Goal: Task Accomplishment & Management: Complete application form

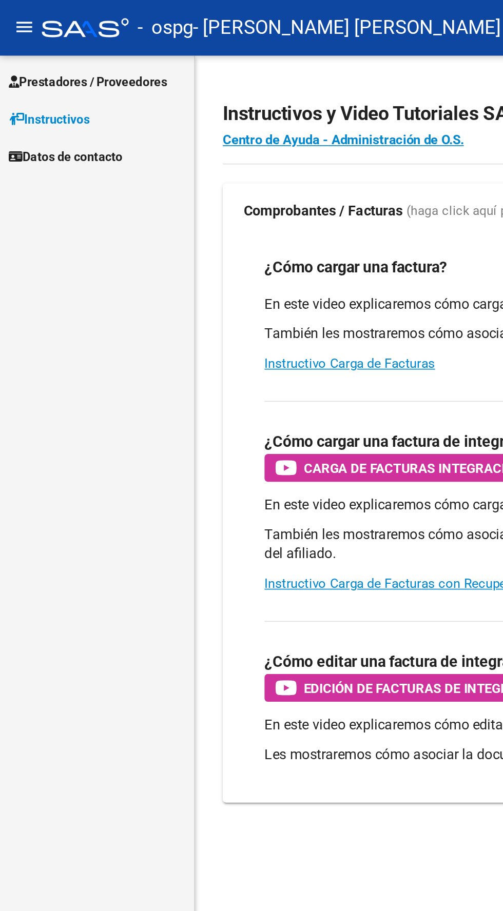
scroll to position [5, 0]
click at [94, 43] on span "Prestadores / Proveedores" at bounding box center [51, 48] width 93 height 11
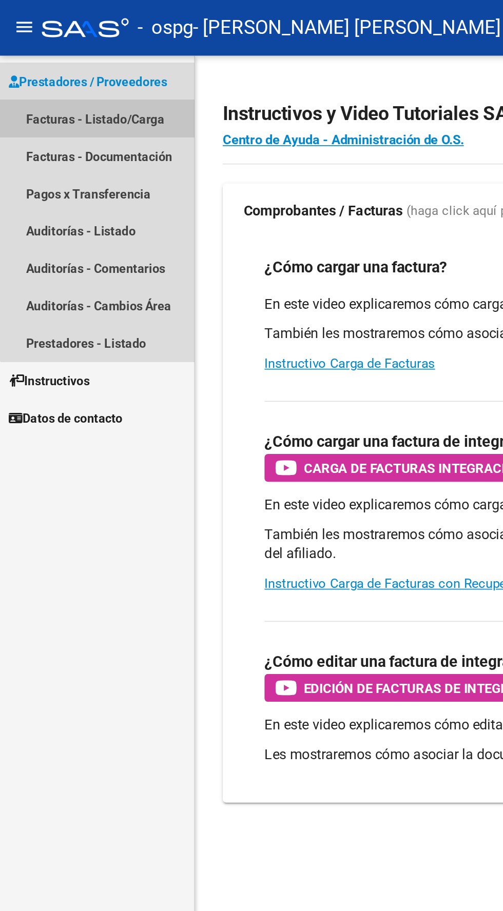
click at [86, 60] on link "Facturas - Listado/Carga" at bounding box center [57, 70] width 114 height 22
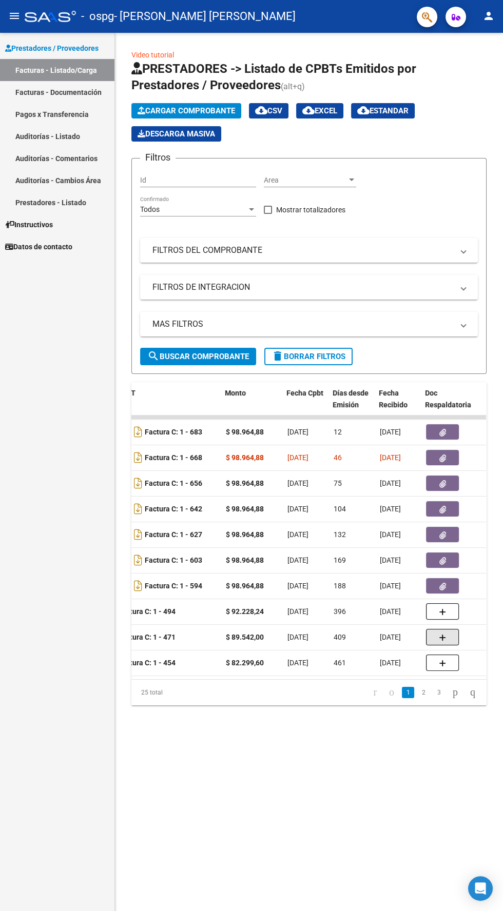
scroll to position [0, 379]
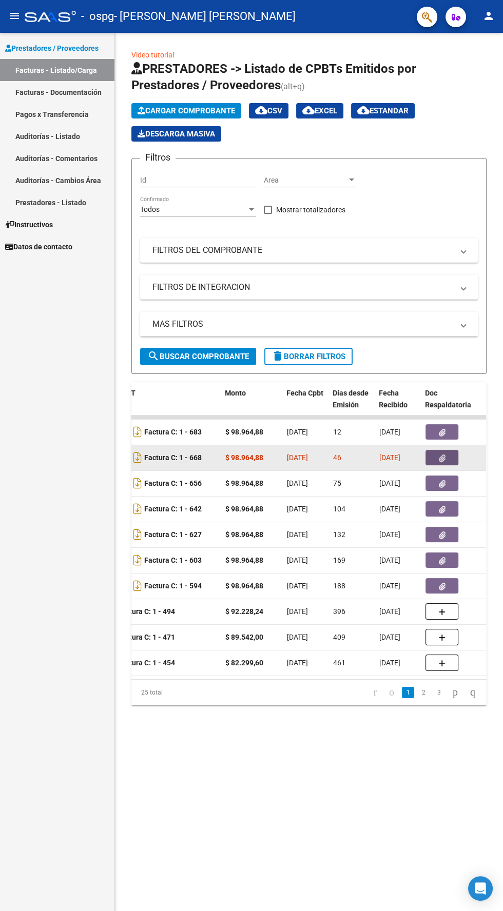
click at [441, 455] on icon "button" at bounding box center [442, 459] width 7 height 8
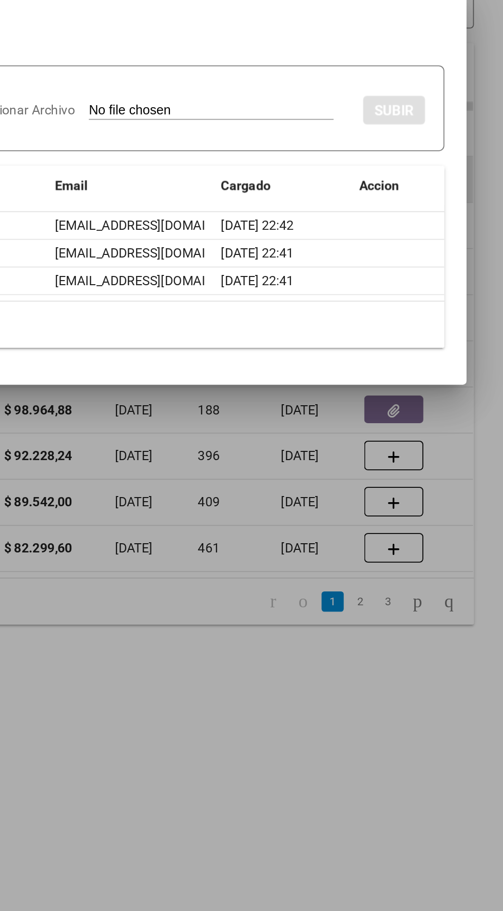
scroll to position [0, 0]
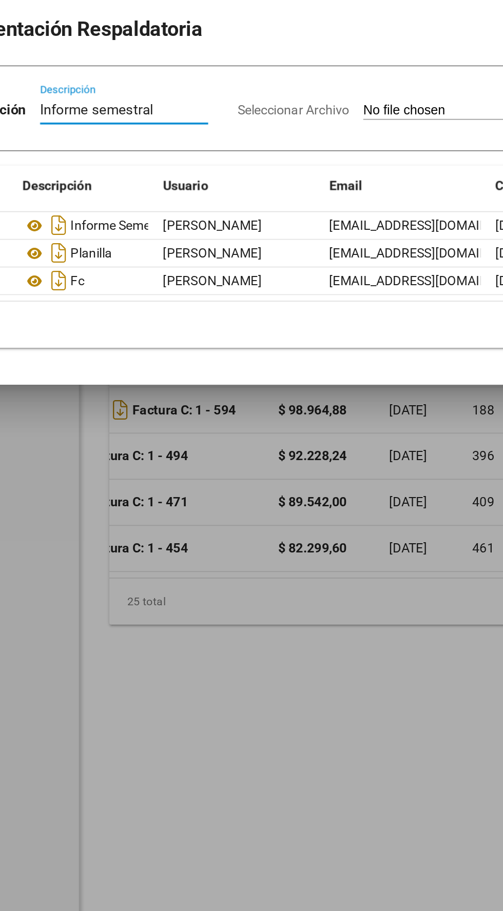
type input "Informe semestral"
click at [280, 418] on input "Seleccionar Archivo" at bounding box center [340, 413] width 136 height 10
type input "C:\fakepath\[PERSON_NAME] informe evolutivo 2025.pdf"
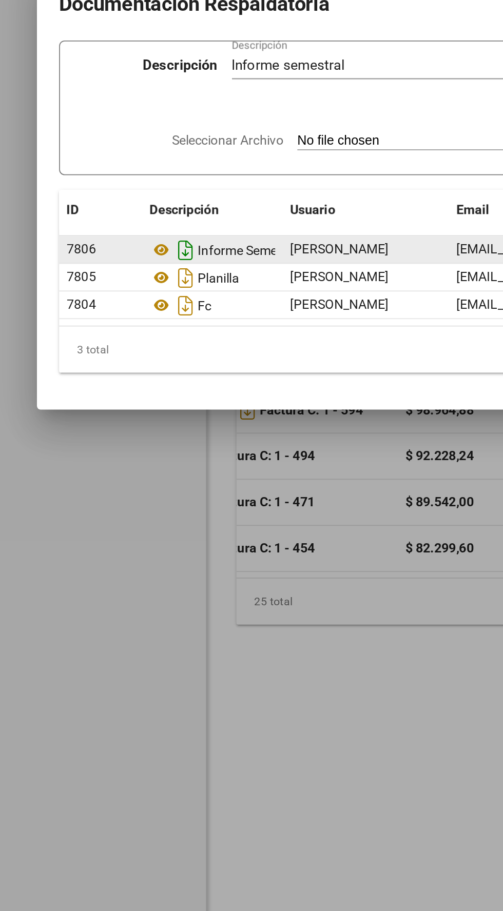
click at [101, 489] on icon "Descargar documento" at bounding box center [102, 490] width 13 height 16
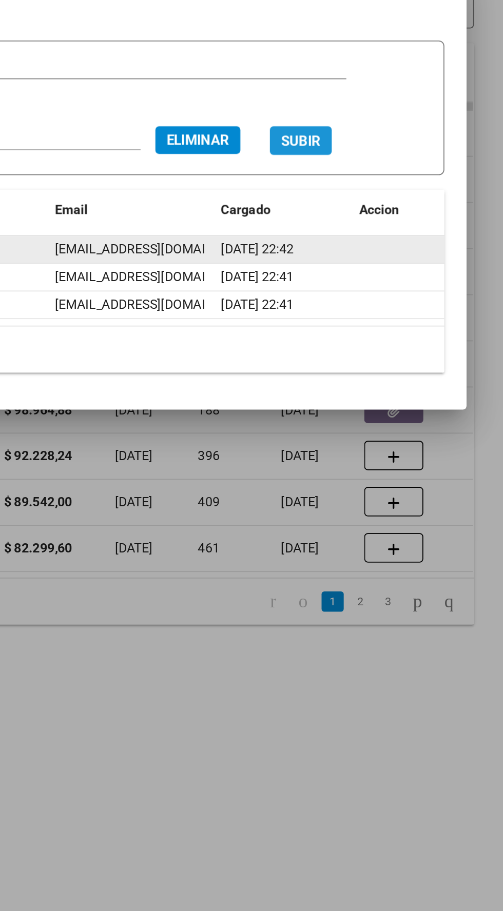
click at [407, 424] on button "SUBIR" at bounding box center [390, 430] width 34 height 16
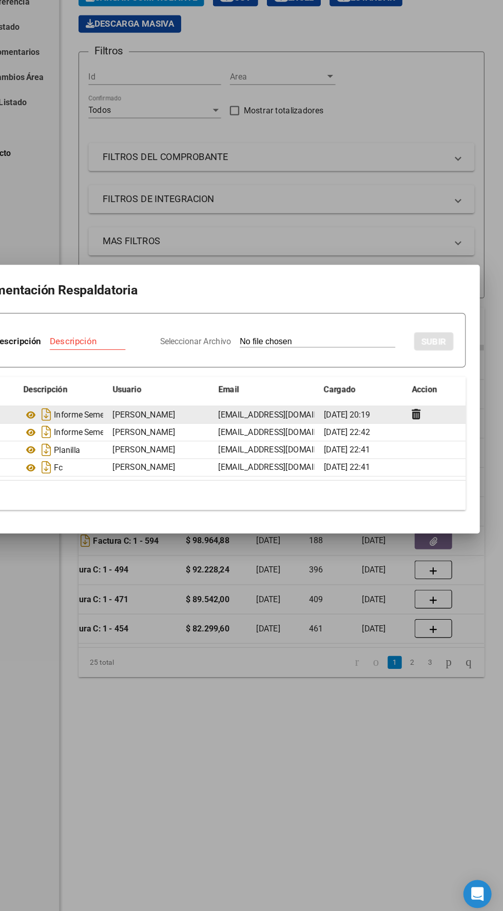
click at [426, 781] on div at bounding box center [251, 455] width 503 height 911
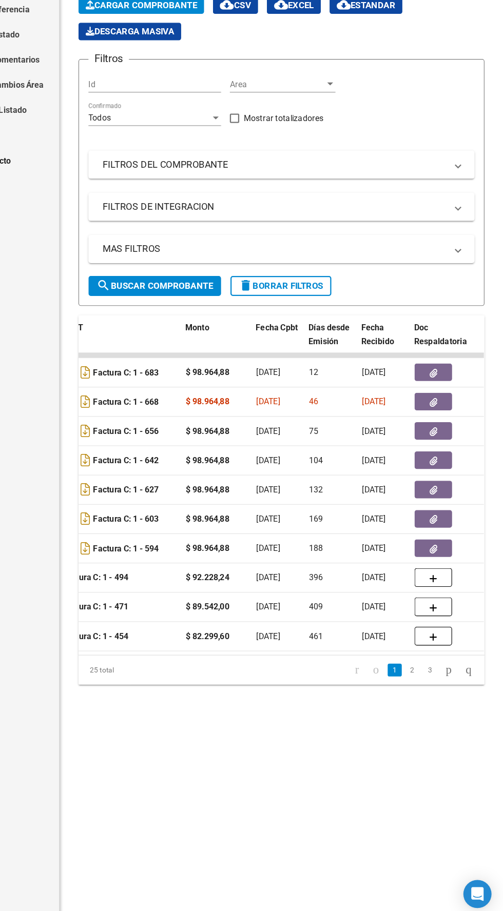
scroll to position [7, 0]
